Goal: Transaction & Acquisition: Purchase product/service

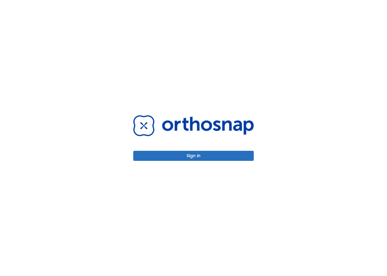
click at [201, 156] on button "Sign in" at bounding box center [193, 156] width 121 height 10
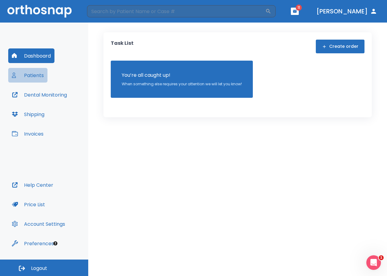
click at [40, 77] on button "Patients" at bounding box center [27, 75] width 39 height 15
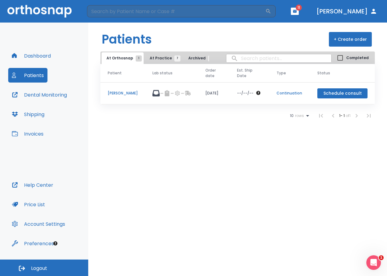
click at [164, 61] on span "At Practice 7" at bounding box center [164, 57] width 28 height 5
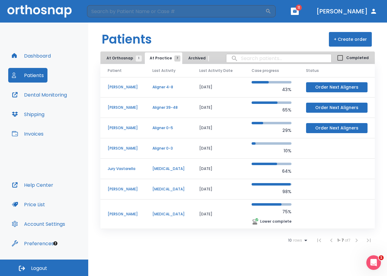
click at [126, 129] on p "[PERSON_NAME]" at bounding box center [123, 127] width 30 height 5
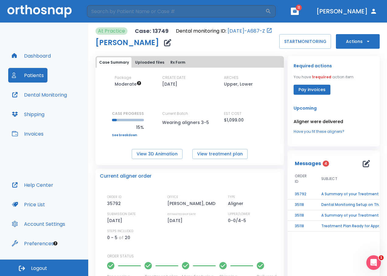
click at [353, 40] on button "Actions" at bounding box center [358, 41] width 44 height 15
click at [348, 90] on p "Order Next Aligners" at bounding box center [354, 88] width 34 height 5
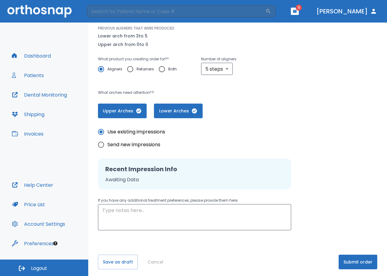
scroll to position [80, 0]
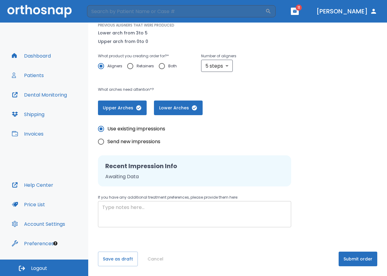
click at [134, 202] on div "x ​" at bounding box center [194, 214] width 193 height 26
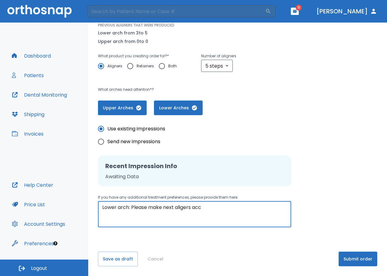
drag, startPoint x: 180, startPoint y: 208, endPoint x: 192, endPoint y: 223, distance: 19.5
click at [217, 206] on textarea "Lower arch: Please make next aligners acc" at bounding box center [194, 214] width 185 height 21
click at [256, 213] on textarea "Lower arch: Please make next aligners as original retainer" at bounding box center [194, 214] width 185 height 21
click at [161, 208] on textarea "Lower arch: Please make next aligners as original retainers. I did not use your…" at bounding box center [194, 214] width 185 height 21
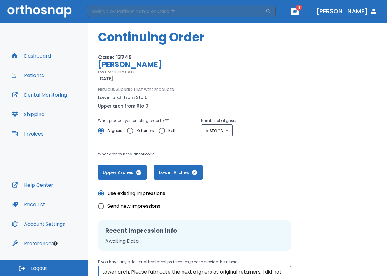
scroll to position [0, 0]
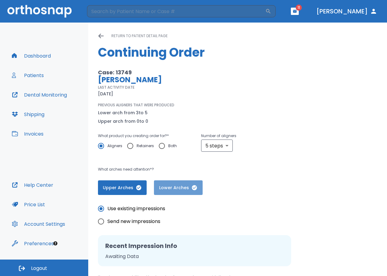
click at [173, 184] on span "Lower Arches" at bounding box center [178, 187] width 37 height 6
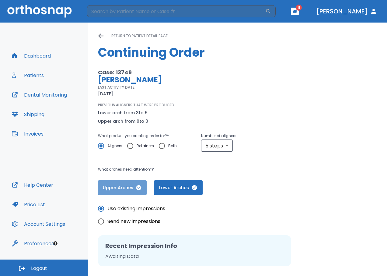
click at [114, 190] on span "Upper Arches" at bounding box center [122, 187] width 37 height 6
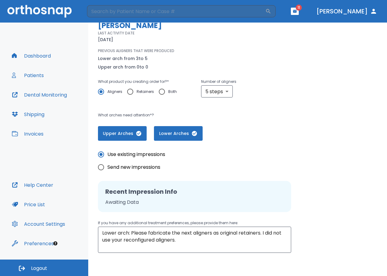
scroll to position [80, 0]
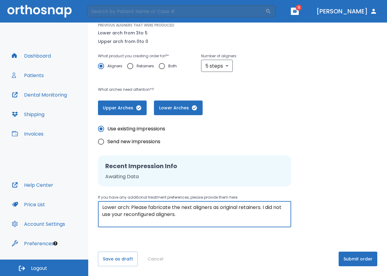
click at [184, 212] on textarea "Lower arch: Please fabricate the next aligners as original retainers. I did not…" at bounding box center [194, 214] width 185 height 21
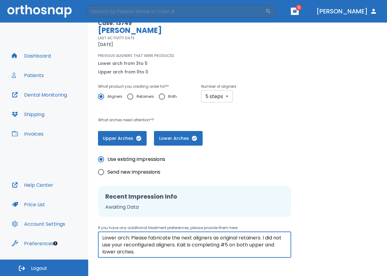
click at [228, 96] on body "​ 11 Dr. Shomer Dashboard Patients Dental Monitoring Shipping Invoices Help Cen…" at bounding box center [193, 138] width 387 height 276
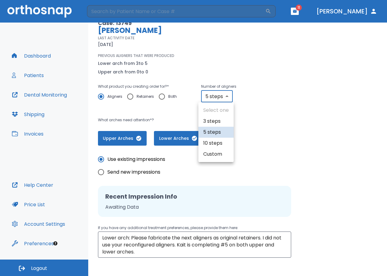
click at [228, 96] on div at bounding box center [193, 138] width 387 height 276
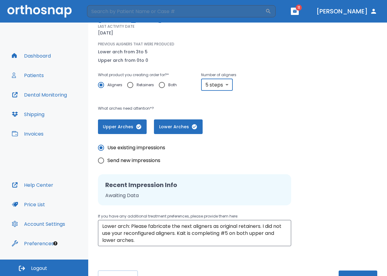
scroll to position [80, 0]
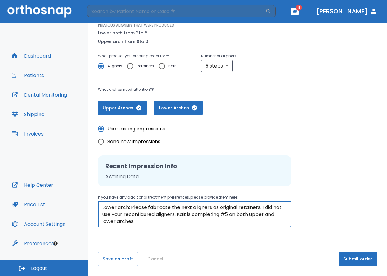
click at [139, 222] on textarea "Lower arch: Please fabricate the next aligners as original retainers. I did not…" at bounding box center [194, 214] width 185 height 21
type textarea "Lower arch: Please fabricate the next aligners as original retainers. I did not…"
click at [345, 258] on button "Submit order" at bounding box center [358, 258] width 39 height 15
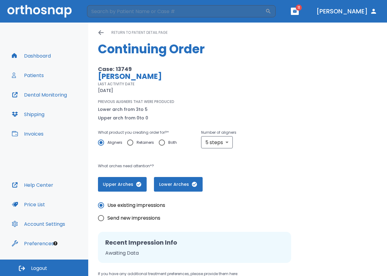
scroll to position [0, 0]
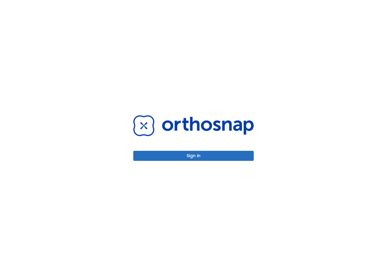
click at [186, 156] on button "Sign in" at bounding box center [193, 156] width 121 height 10
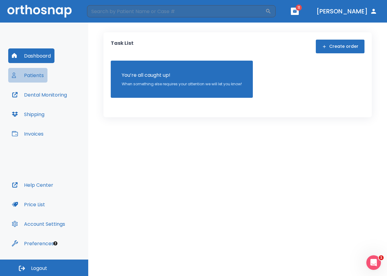
click at [30, 76] on button "Patients" at bounding box center [27, 75] width 39 height 15
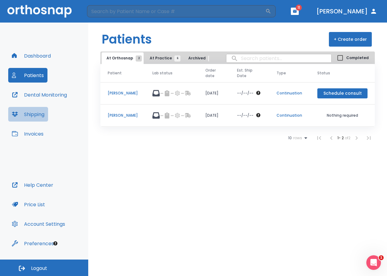
click at [29, 115] on button "Shipping" at bounding box center [28, 114] width 40 height 15
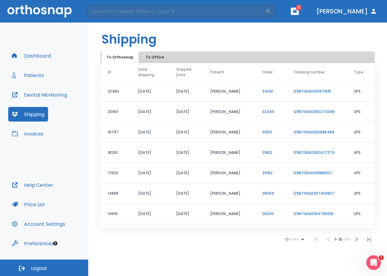
click at [32, 118] on button "Shipping" at bounding box center [28, 114] width 40 height 15
click at [37, 77] on button "Patients" at bounding box center [27, 75] width 39 height 15
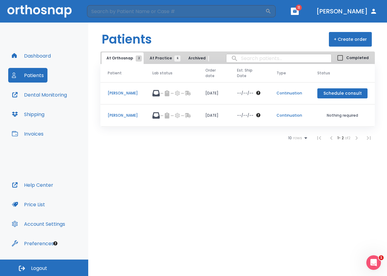
click at [114, 93] on p "[PERSON_NAME]" at bounding box center [123, 92] width 30 height 5
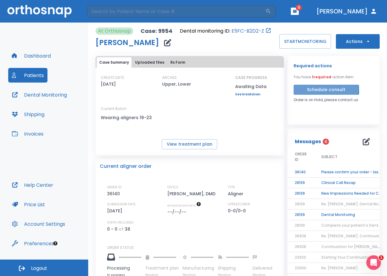
click at [304, 87] on button "Schedule consult" at bounding box center [326, 90] width 65 height 10
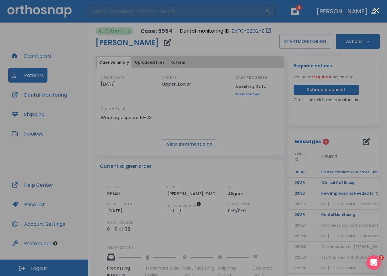
click at [349, 69] on div at bounding box center [193, 138] width 387 height 276
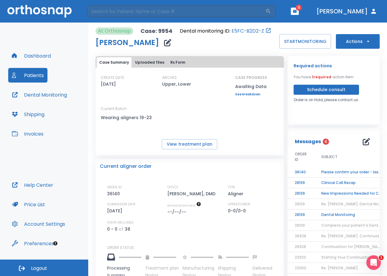
click at [29, 79] on button "Patients" at bounding box center [27, 75] width 39 height 15
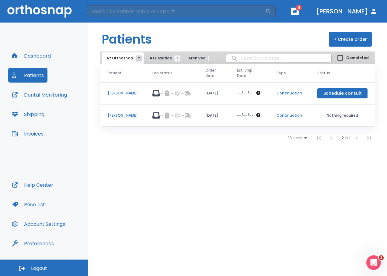
click at [125, 90] on p "[PERSON_NAME]" at bounding box center [123, 92] width 30 height 5
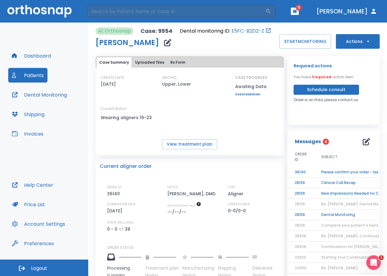
click at [358, 46] on button "Actions" at bounding box center [358, 41] width 44 height 15
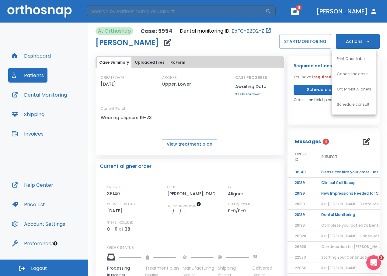
click at [355, 41] on div at bounding box center [193, 138] width 387 height 276
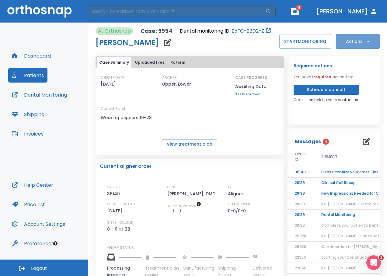
click at [355, 41] on button "Actions" at bounding box center [358, 41] width 44 height 15
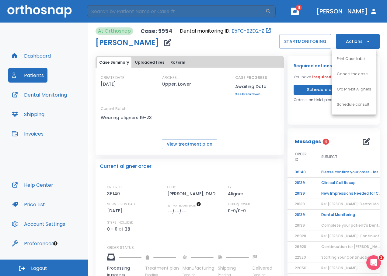
click at [355, 41] on div at bounding box center [193, 138] width 387 height 276
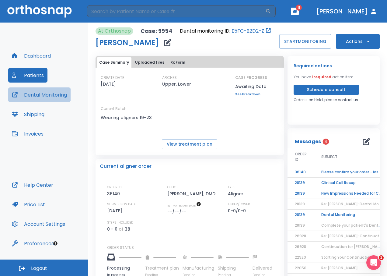
click at [57, 92] on button "Dental Monitoring" at bounding box center [39, 94] width 62 height 15
click at [40, 115] on button "Shipping" at bounding box center [28, 114] width 40 height 15
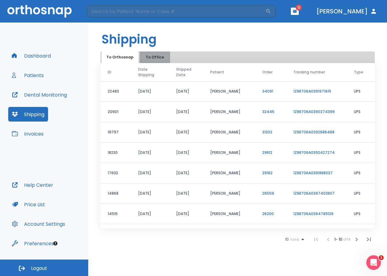
click at [140, 58] on button "To Office" at bounding box center [155, 57] width 30 height 12
click at [121, 56] on button "To Orthosnap" at bounding box center [120, 57] width 37 height 12
click at [26, 94] on button "Dental Monitoring" at bounding box center [39, 94] width 62 height 15
click at [36, 72] on button "Patients" at bounding box center [27, 75] width 39 height 15
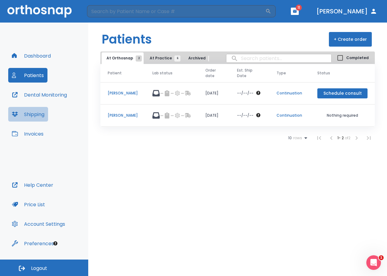
click at [37, 116] on button "Shipping" at bounding box center [28, 114] width 40 height 15
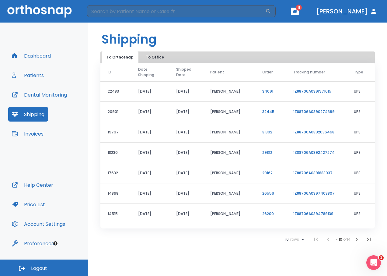
click at [149, 52] on button "To Office" at bounding box center [155, 57] width 30 height 12
